Goal: Task Accomplishment & Management: Use online tool/utility

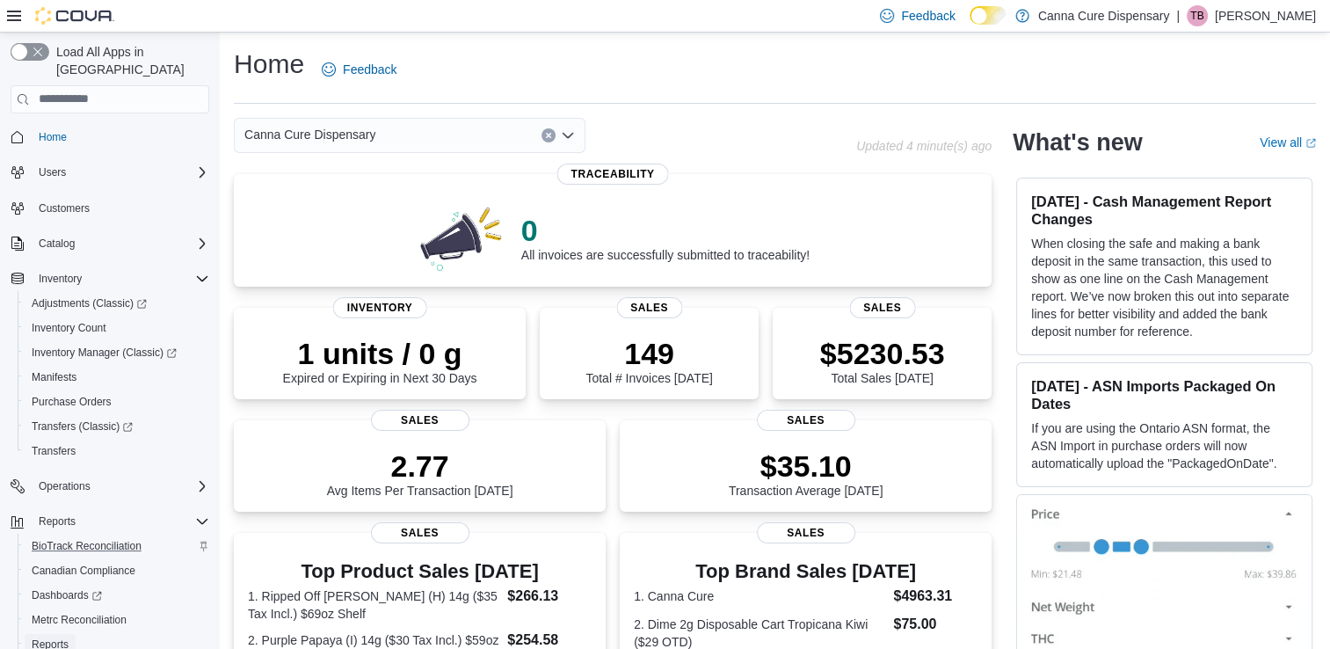
drag, startPoint x: 60, startPoint y: 627, endPoint x: 178, endPoint y: 533, distance: 150.7
click at [60, 637] on span "Reports" at bounding box center [50, 644] width 37 height 14
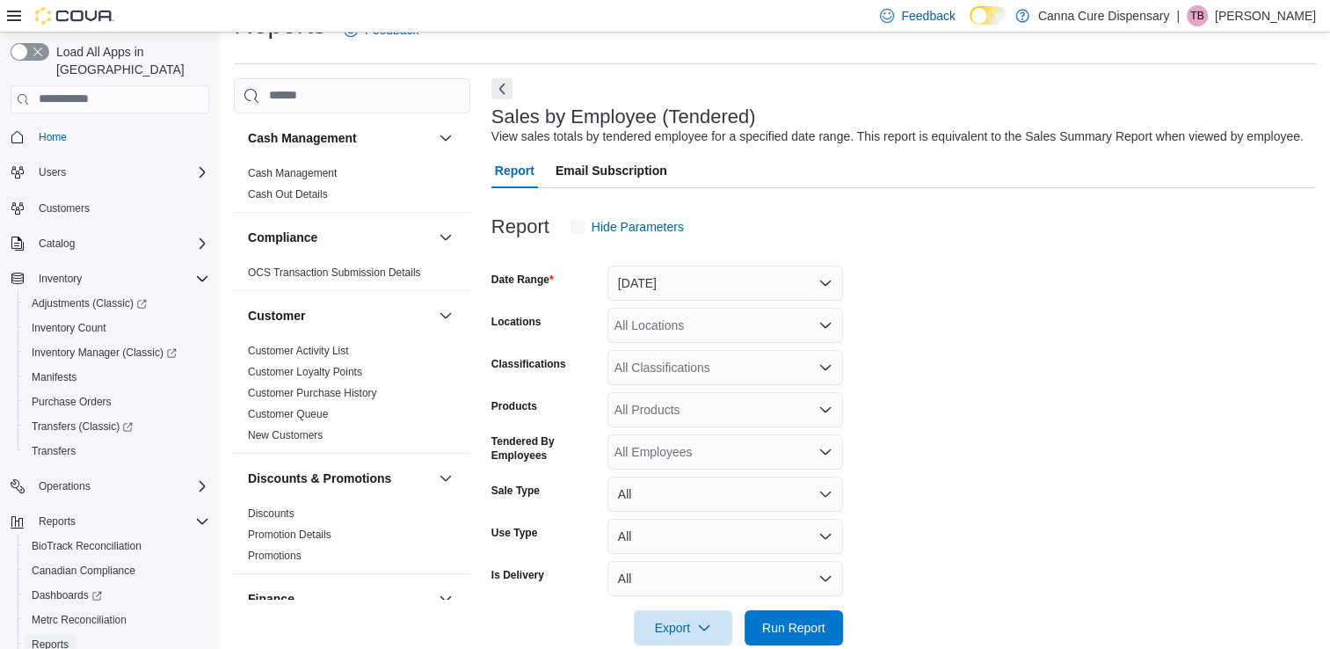
scroll to position [40, 0]
click at [664, 318] on div "All Locations" at bounding box center [725, 324] width 236 height 35
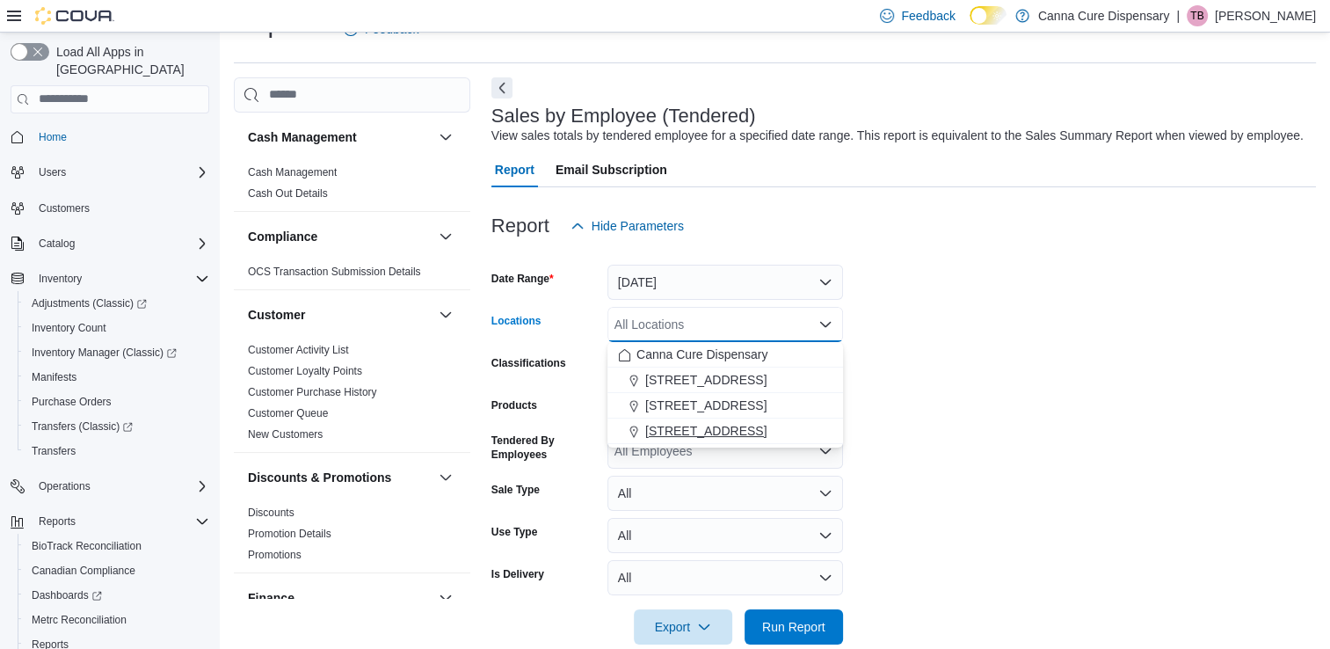
click at [650, 424] on span "1919-B NW Cache Rd" at bounding box center [705, 431] width 121 height 18
click at [902, 434] on form "Date Range Yesterday Locations 1919-B NW Cache Rd Combo box. Selected. 1919-B N…" at bounding box center [903, 443] width 824 height 401
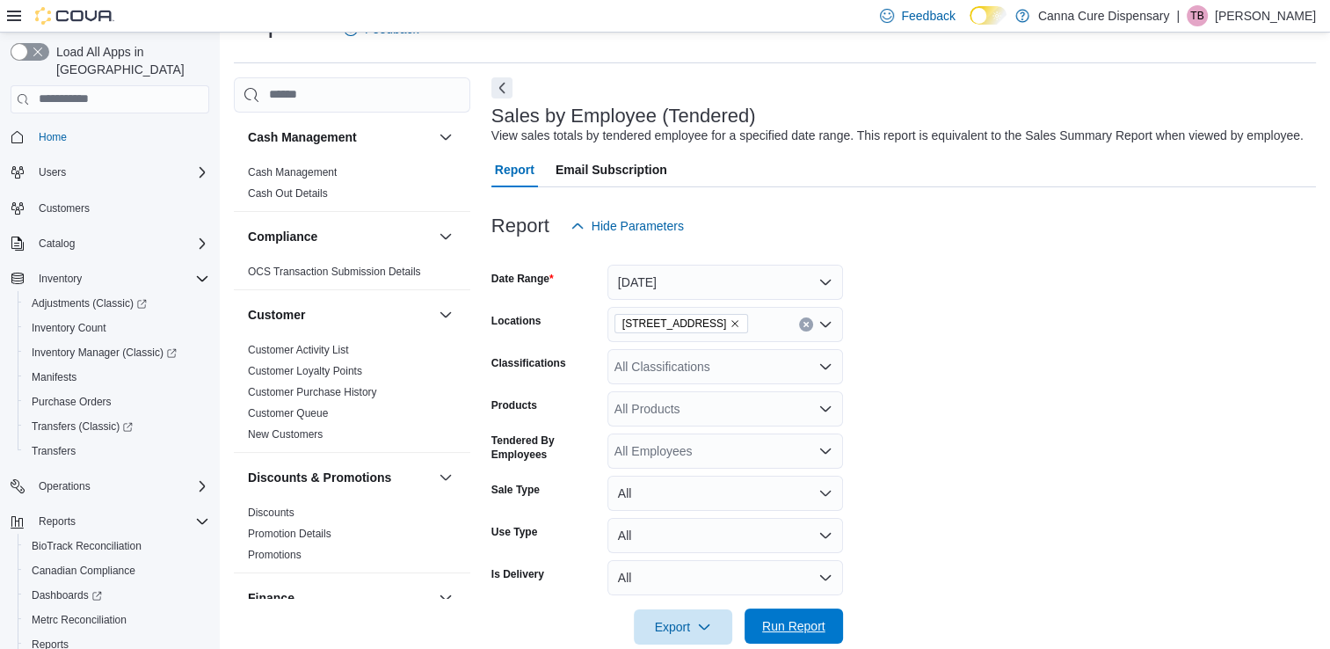
click at [787, 625] on span "Run Report" at bounding box center [793, 626] width 63 height 18
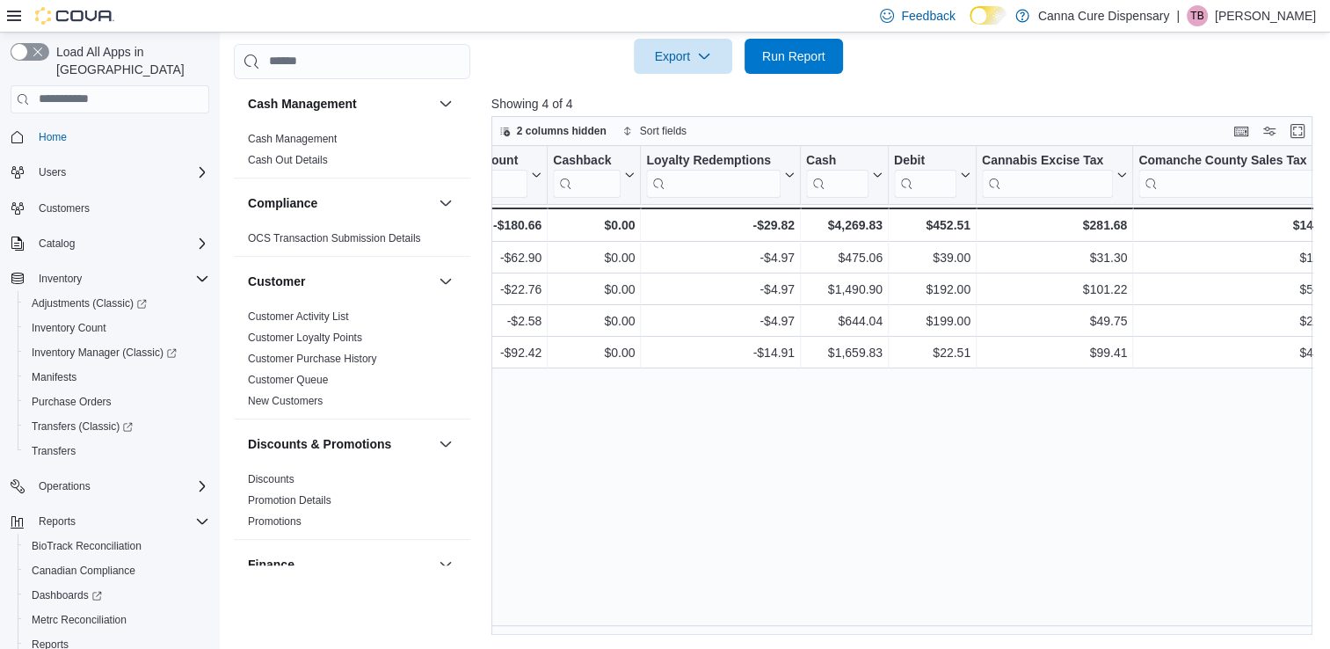
scroll to position [0, 1824]
